Goal: Information Seeking & Learning: Learn about a topic

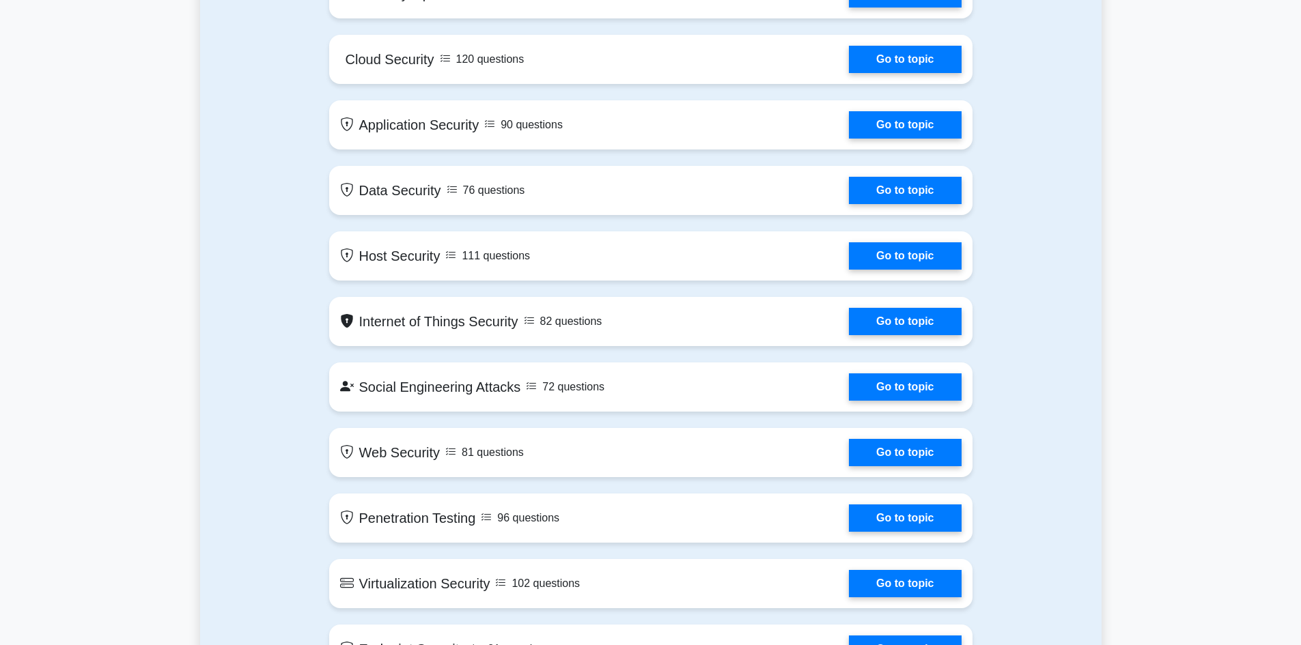
scroll to position [1707, 0]
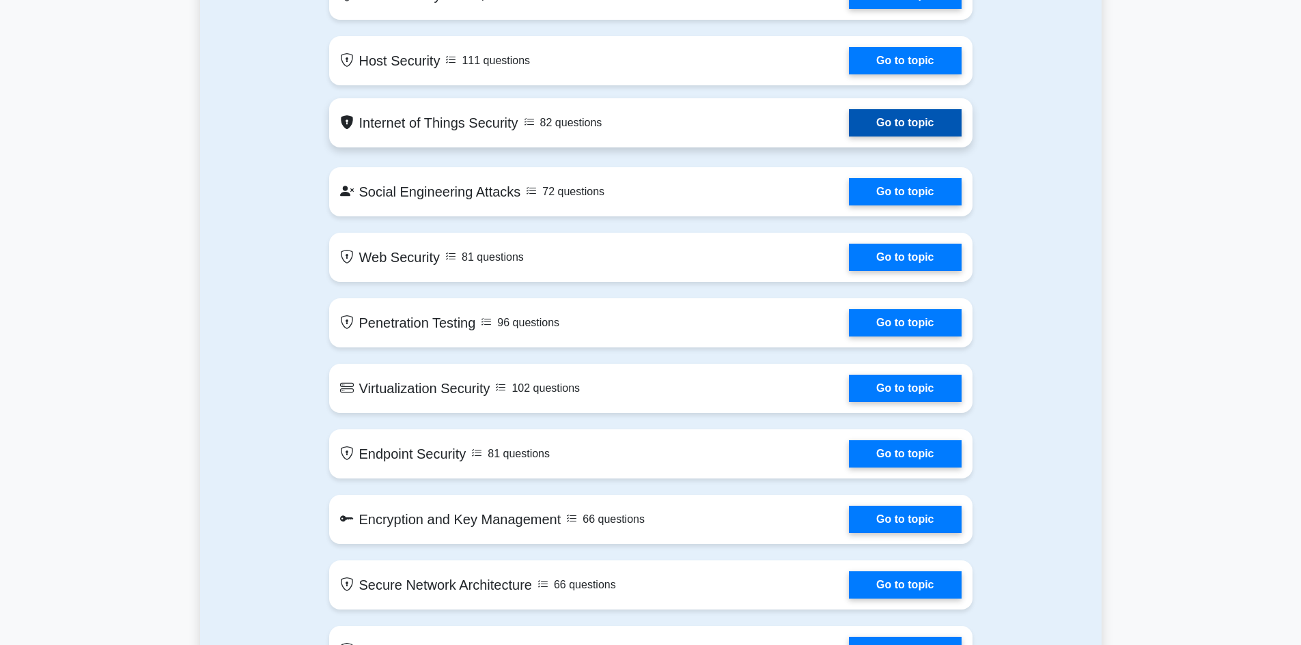
click at [849, 125] on link "Go to topic" at bounding box center [905, 122] width 112 height 27
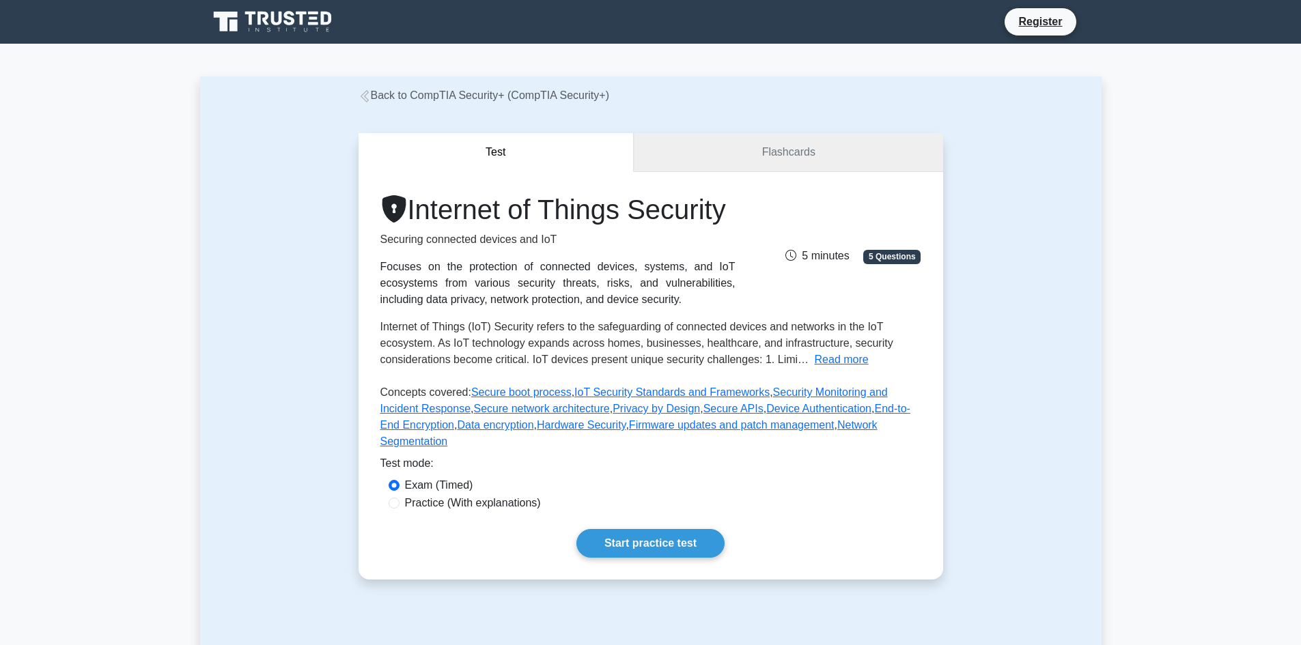
click at [788, 150] on link "Flashcards" at bounding box center [788, 152] width 309 height 39
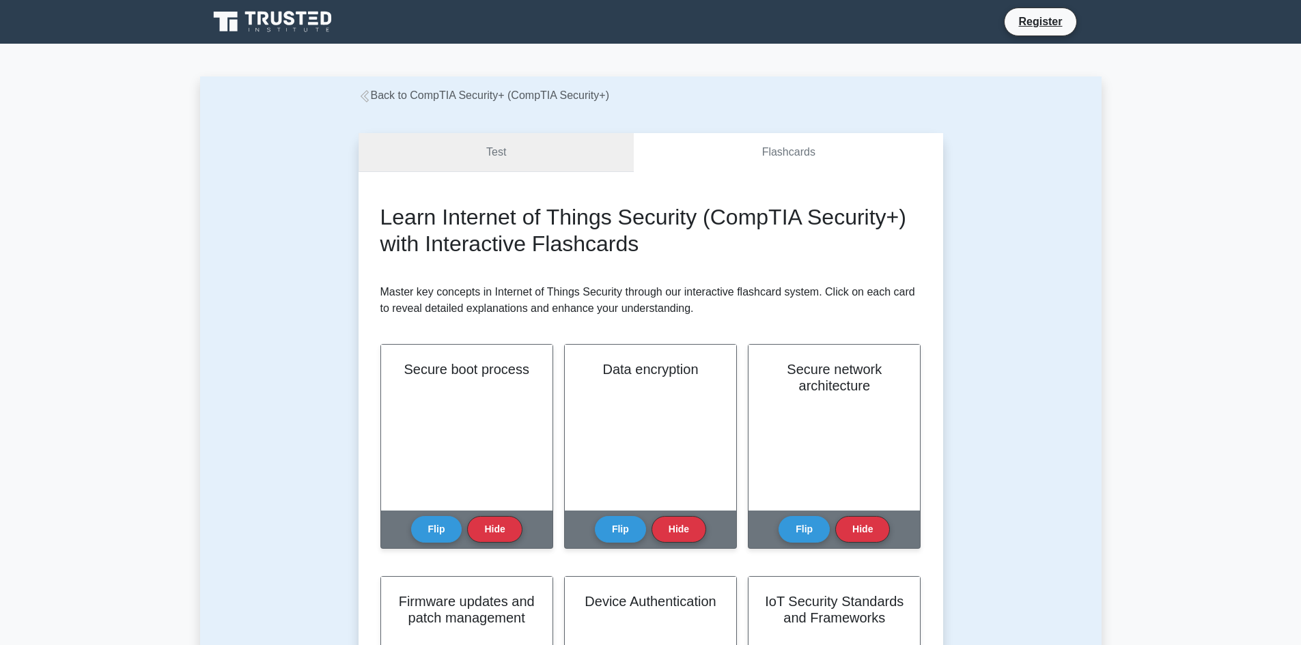
click at [534, 152] on link "Test" at bounding box center [496, 152] width 276 height 39
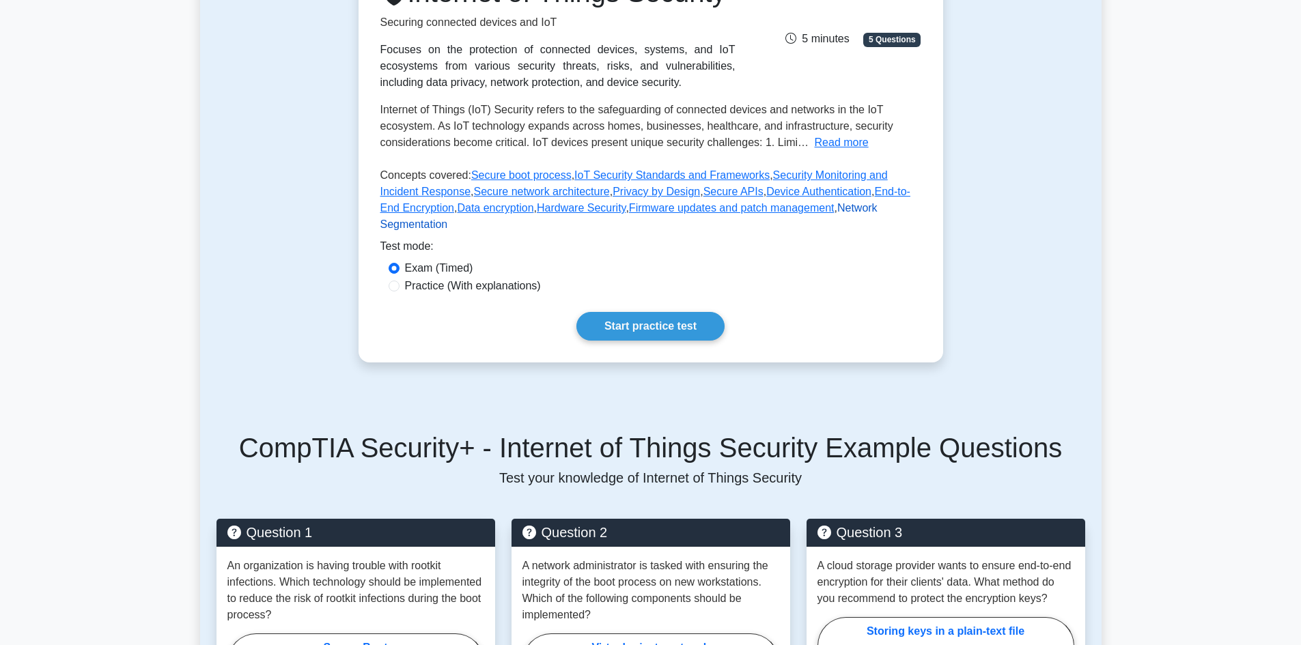
scroll to position [205, 0]
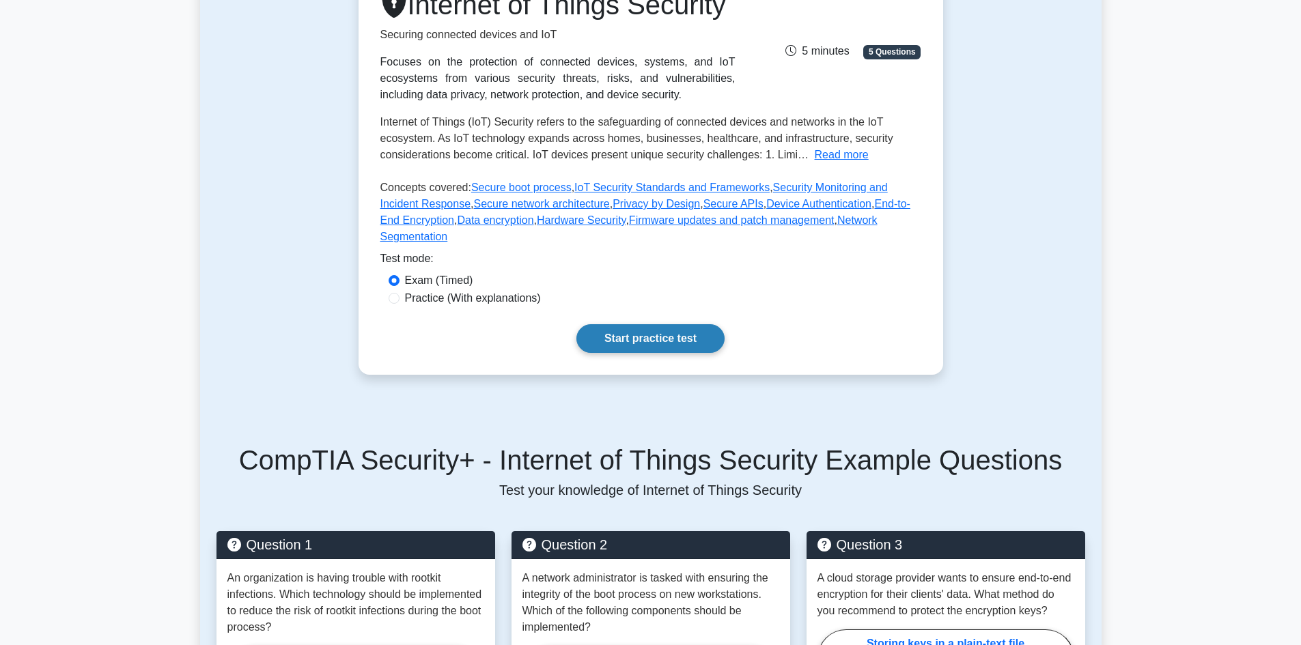
click at [683, 347] on link "Start practice test" at bounding box center [650, 338] width 148 height 29
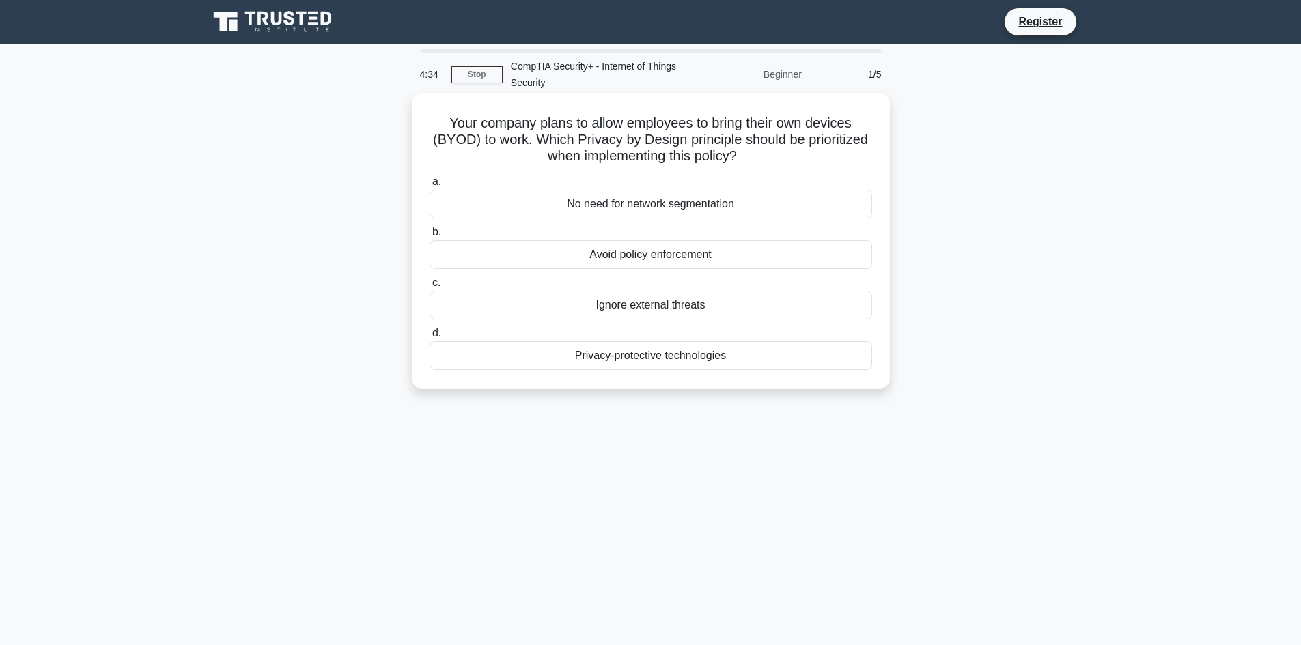
click at [649, 350] on div "Privacy-protective technologies" at bounding box center [650, 355] width 442 height 29
click at [429, 338] on input "d. Privacy-protective technologies" at bounding box center [429, 333] width 0 height 9
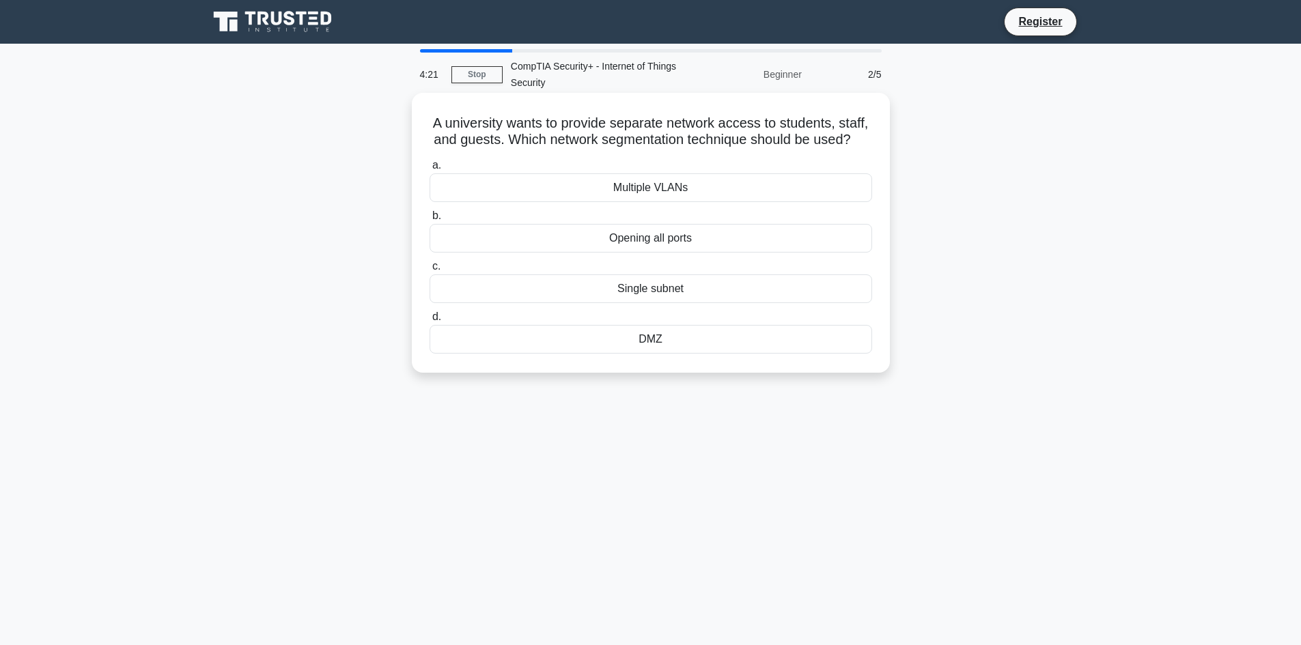
click at [701, 202] on div "Multiple VLANs" at bounding box center [650, 187] width 442 height 29
click at [429, 170] on input "a. Multiple VLANs" at bounding box center [429, 165] width 0 height 9
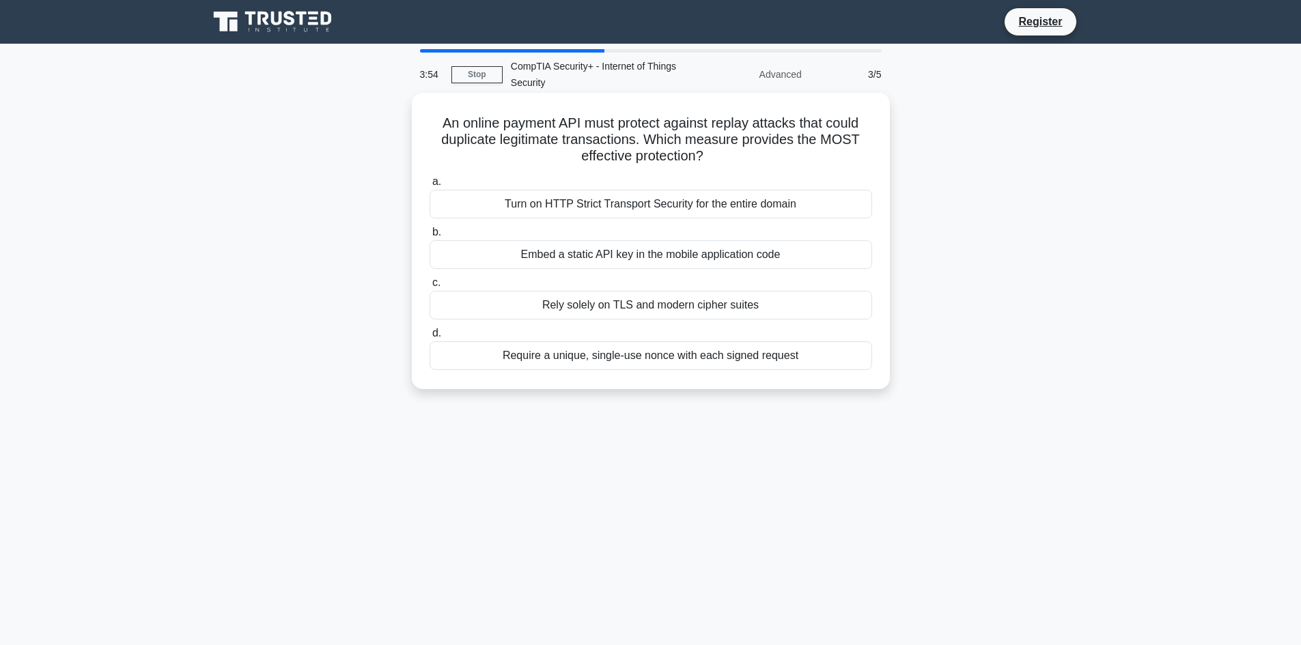
click at [750, 203] on div "Turn on HTTP Strict Transport Security for the entire domain" at bounding box center [650, 204] width 442 height 29
click at [429, 186] on input "a. Turn on HTTP Strict Transport Security for the entire domain" at bounding box center [429, 182] width 0 height 9
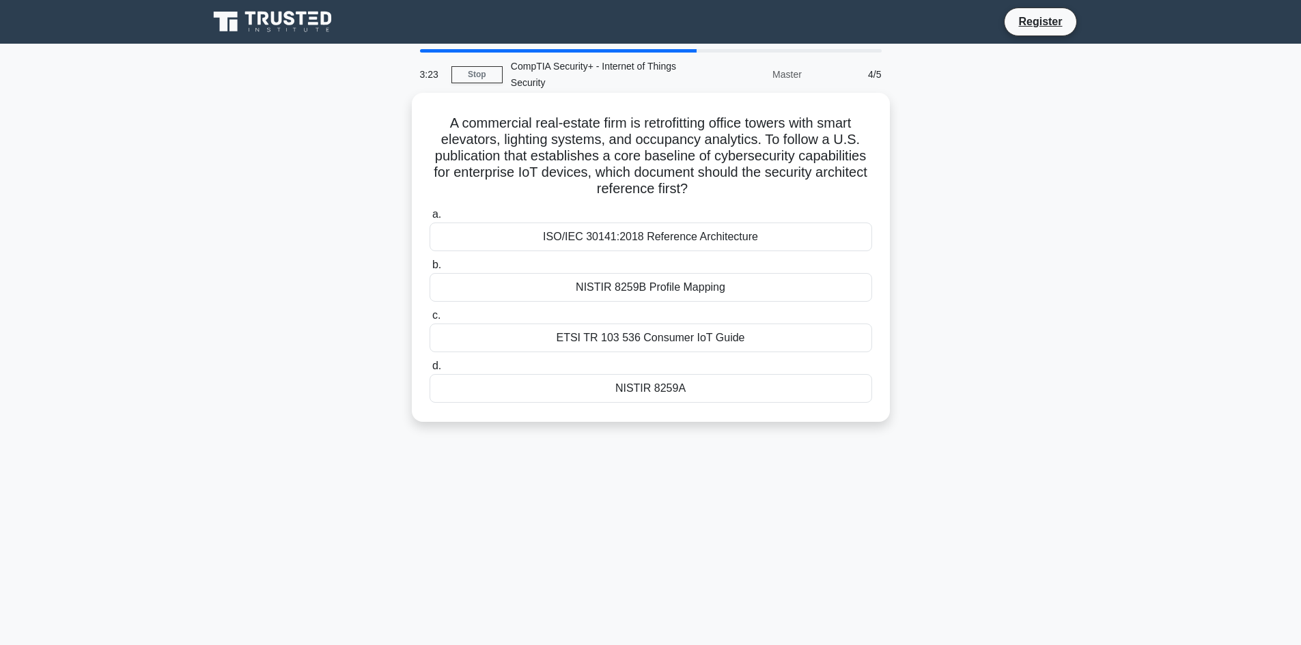
click at [744, 237] on div "ISO/IEC 30141:2018 Reference Architecture" at bounding box center [650, 237] width 442 height 29
click at [429, 219] on input "a. ISO/IEC 30141:2018 Reference Architecture" at bounding box center [429, 214] width 0 height 9
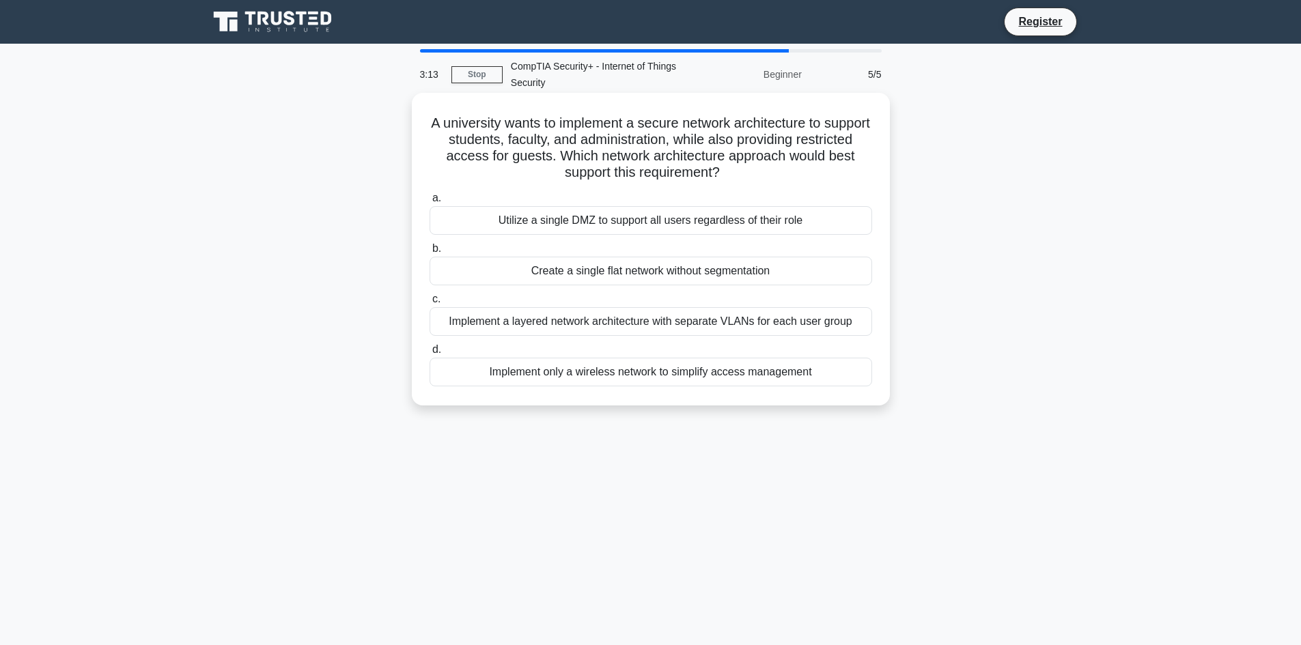
click at [681, 325] on div "Implement a layered network architecture with separate VLANs for each user group" at bounding box center [650, 321] width 442 height 29
click at [429, 304] on input "c. Implement a layered network architecture with separate VLANs for each user g…" at bounding box center [429, 299] width 0 height 9
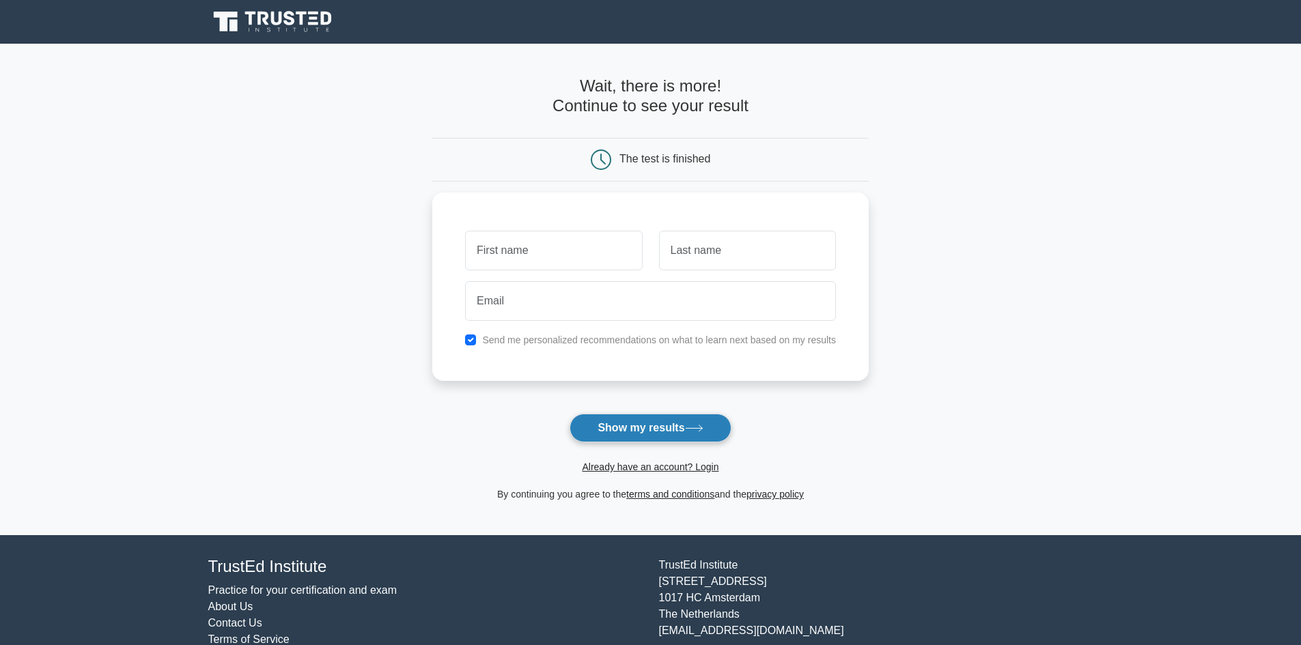
click at [629, 416] on button "Show my results" at bounding box center [649, 428] width 161 height 29
click at [423, 378] on main "Wait, there is more! Continue to see your result The test is finished and the" at bounding box center [650, 290] width 1301 height 492
